Goal: Contribute content: Add original content to the website for others to see

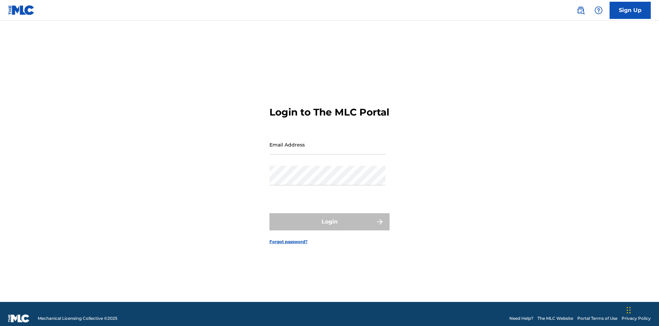
scroll to position [9, 0]
click at [328, 141] on input "Email Address" at bounding box center [328, 145] width 116 height 20
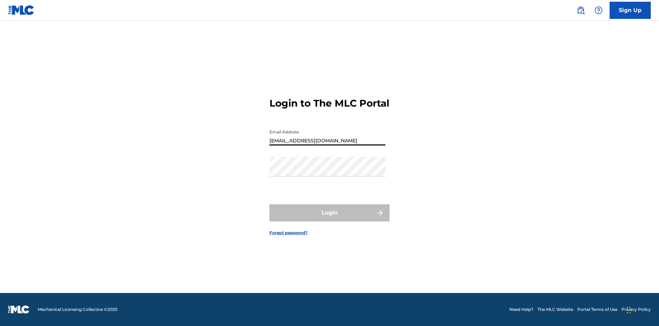
type input "[EMAIL_ADDRESS][DOMAIN_NAME]"
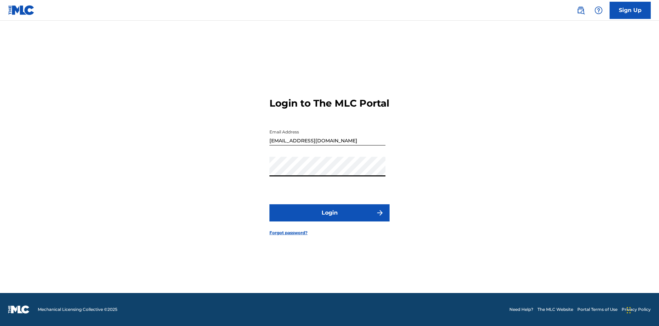
click at [330, 218] on button "Login" at bounding box center [330, 212] width 120 height 17
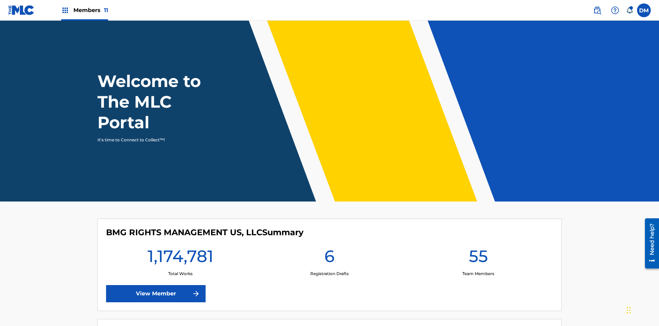
scroll to position [30, 0]
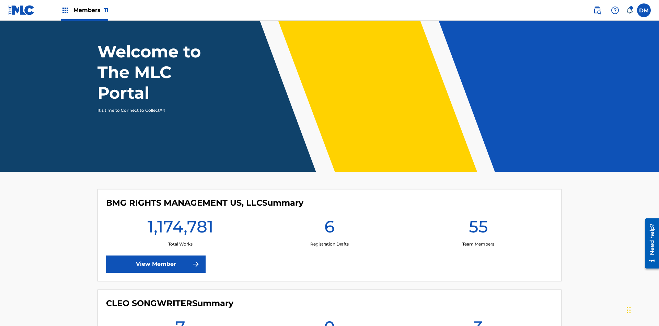
click at [84, 10] on span "Members 11" at bounding box center [90, 10] width 35 height 8
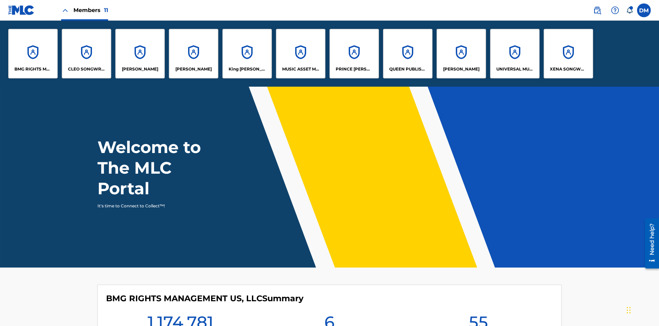
scroll to position [0, 0]
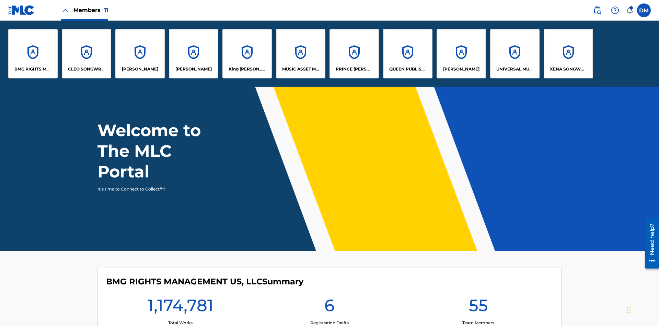
click at [515, 69] on p "UNIVERSAL MUSIC PUB GROUP" at bounding box center [515, 69] width 37 height 6
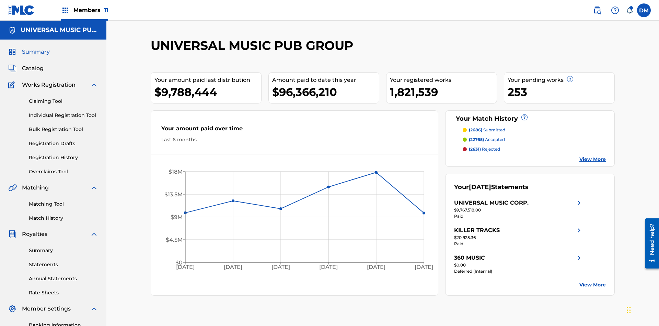
click at [64, 112] on link "Individual Registration Tool" at bounding box center [63, 115] width 69 height 7
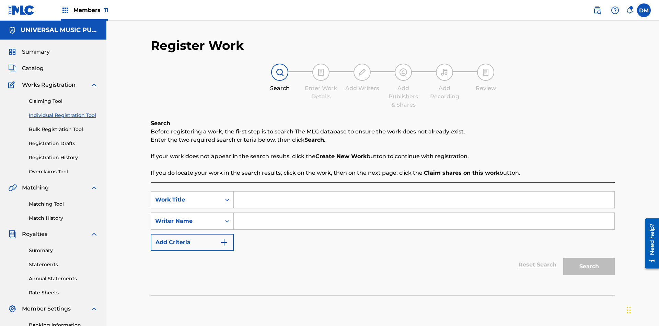
click at [424, 191] on input "Search Form" at bounding box center [424, 199] width 381 height 16
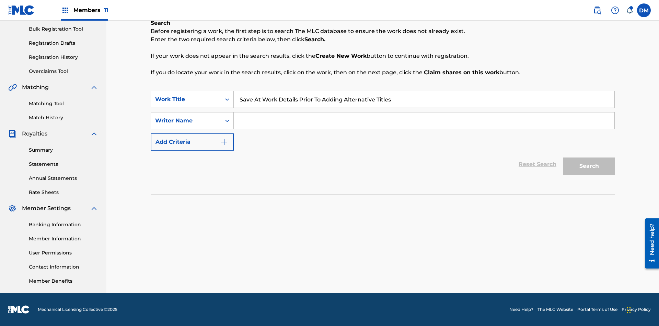
type input "Save At Work Details Prior To Adding Alternative Titles"
click at [424, 121] on input "Search Form" at bounding box center [424, 120] width 381 height 16
type input "QWERTYUIOP"
click at [589, 166] on button "Search" at bounding box center [590, 165] width 52 height 17
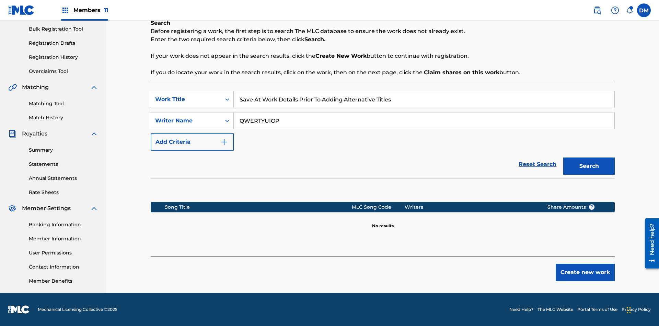
click at [585, 272] on button "Create new work" at bounding box center [585, 271] width 59 height 17
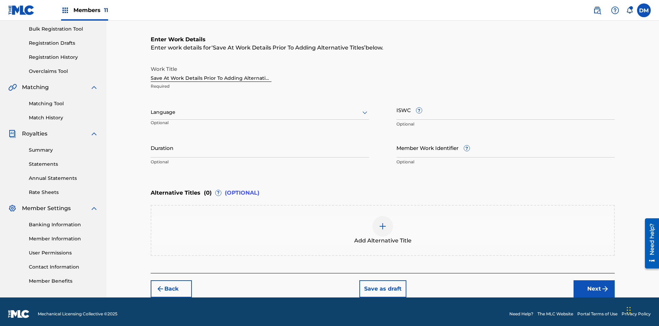
click at [260, 143] on input "Duration" at bounding box center [260, 148] width 218 height 20
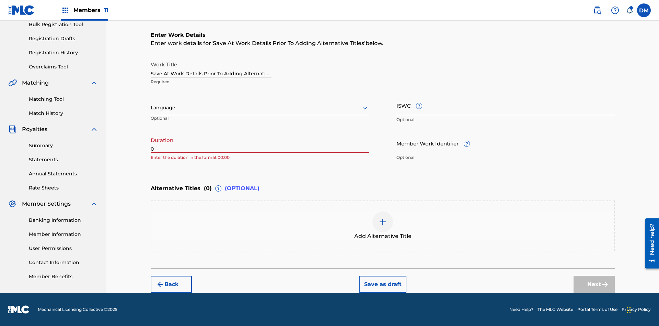
click at [260, 143] on input "0" at bounding box center [260, 143] width 218 height 20
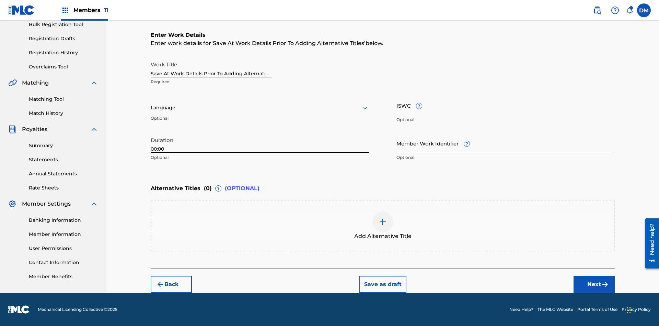
type input "00:00"
click at [365, 108] on icon at bounding box center [365, 108] width 8 height 8
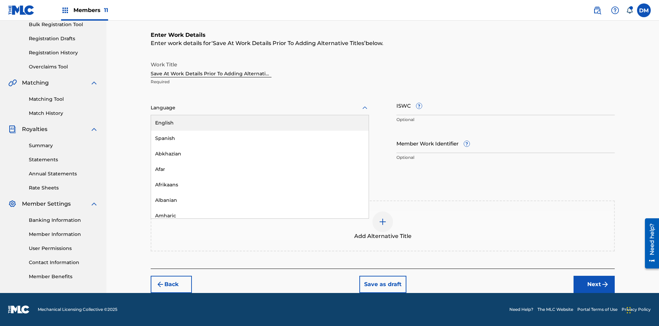
click at [260, 169] on div "Afar" at bounding box center [260, 168] width 218 height 15
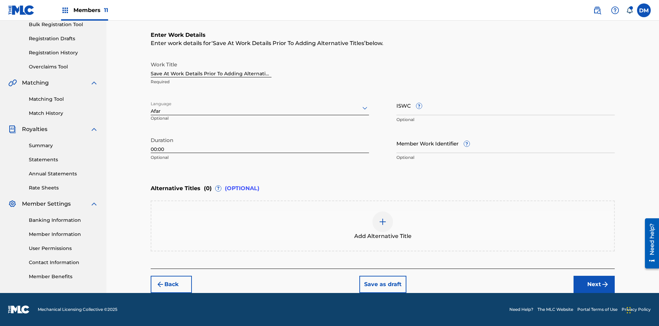
click at [506, 143] on input "Member Work Identifier ?" at bounding box center [506, 143] width 218 height 20
type input "[PHONE_NUMBER]"
click at [506, 105] on input "ISWC ?" at bounding box center [506, 105] width 218 height 20
type input "T-123.456.789-4"
click at [383, 284] on button "Save as draft" at bounding box center [383, 283] width 47 height 17
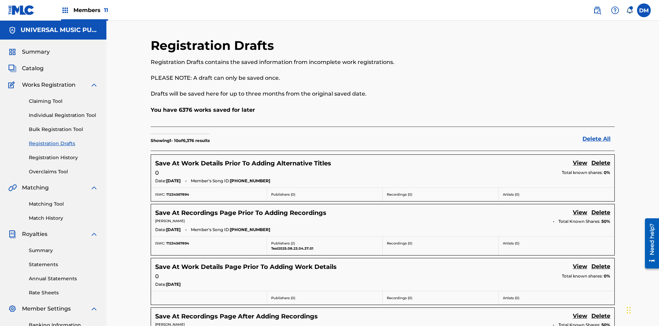
scroll to position [117, 0]
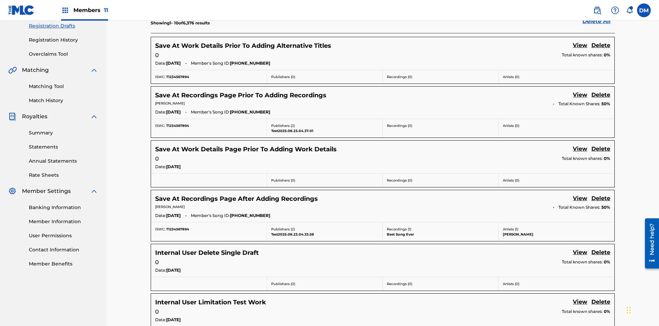
click at [580, 46] on link "View" at bounding box center [580, 45] width 14 height 9
